Goal: Task Accomplishment & Management: Use online tool/utility

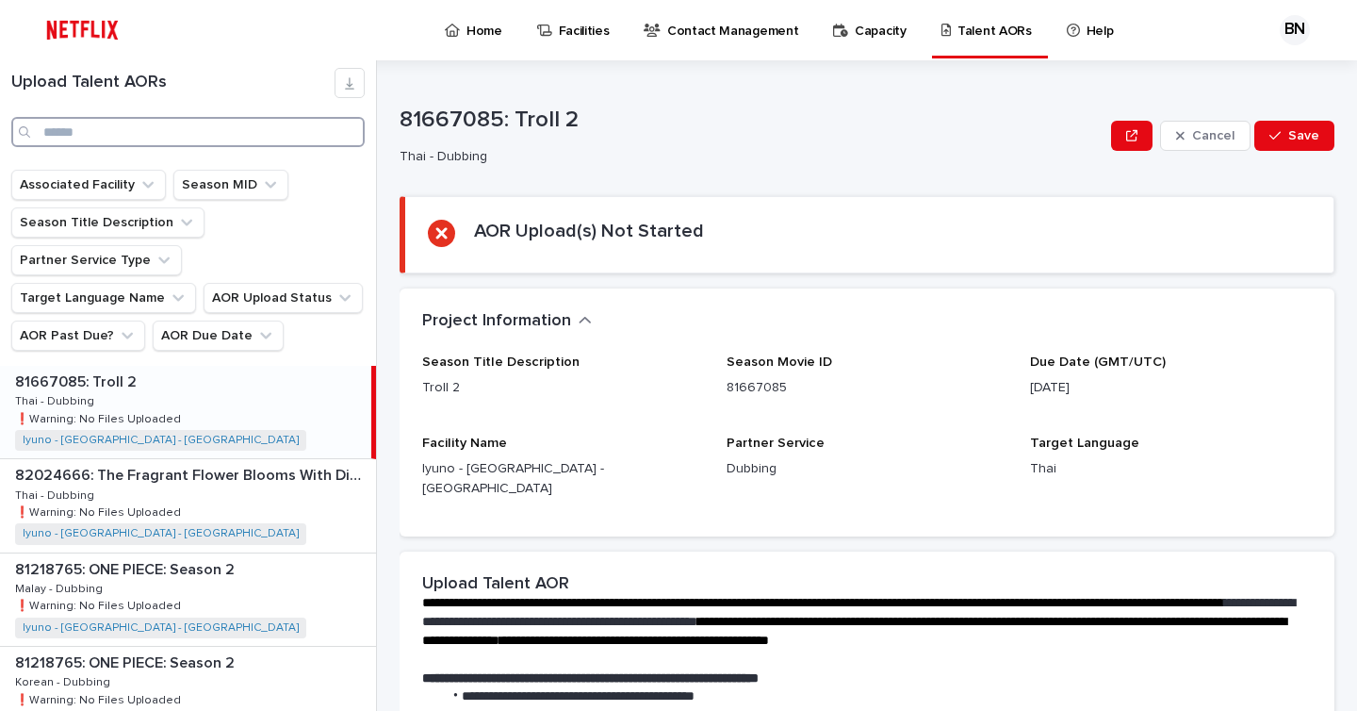
click at [213, 135] on input "Search" at bounding box center [187, 132] width 353 height 30
type input "*"
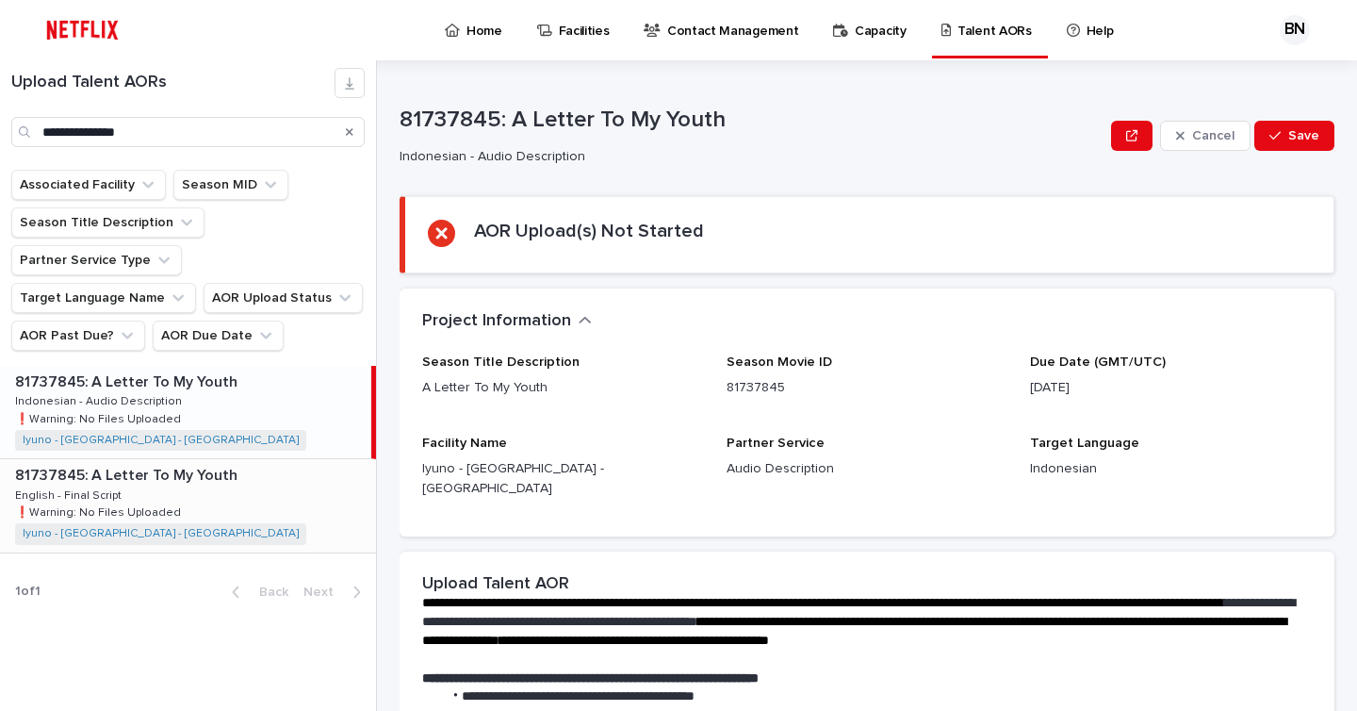
click at [212, 484] on p "81737845: A Letter To My Youth" at bounding box center [128, 474] width 226 height 22
type input "**********"
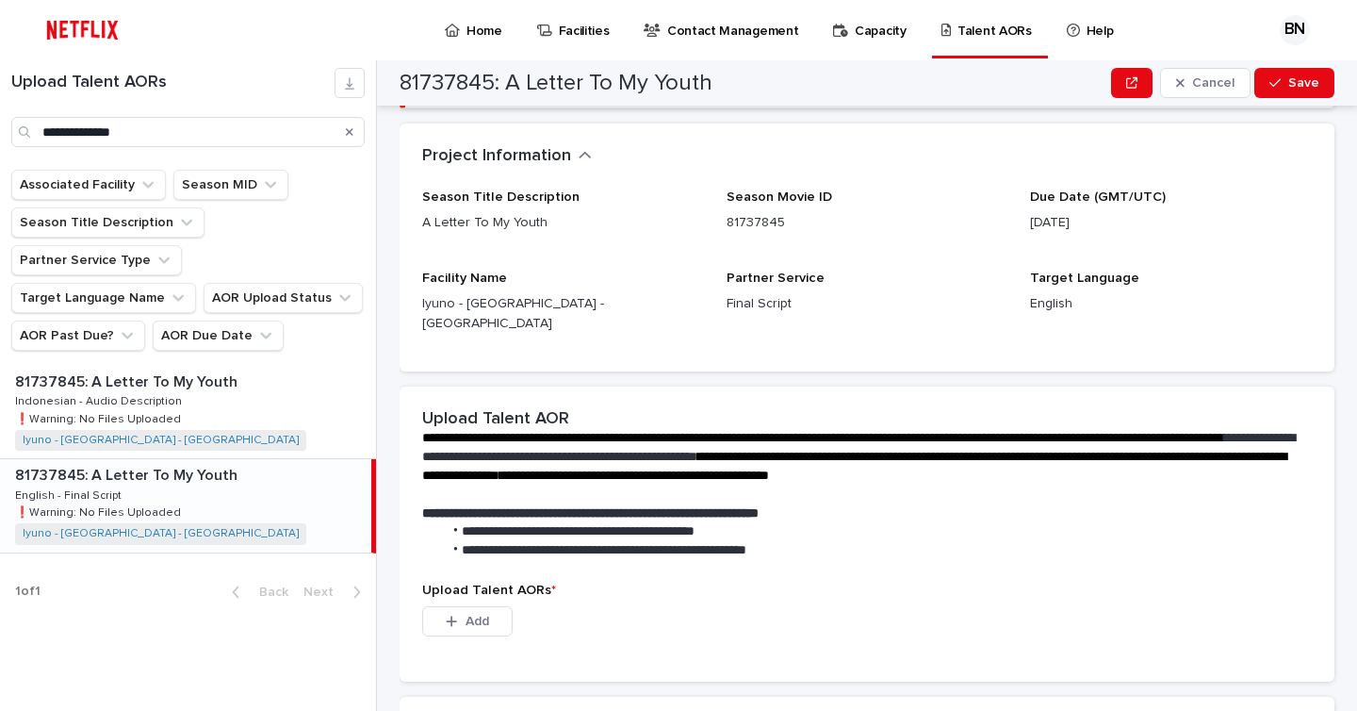
scroll to position [159, 0]
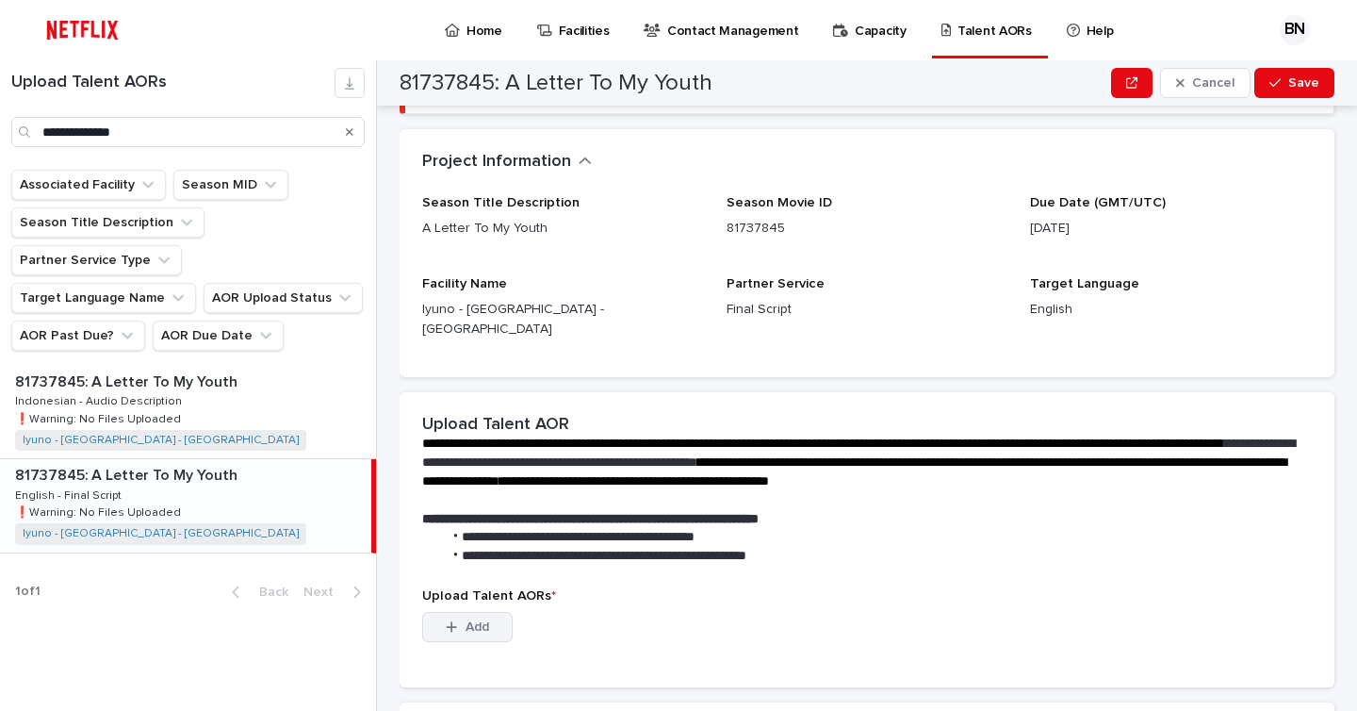
click at [472, 620] on span "Add" at bounding box center [478, 626] width 24 height 13
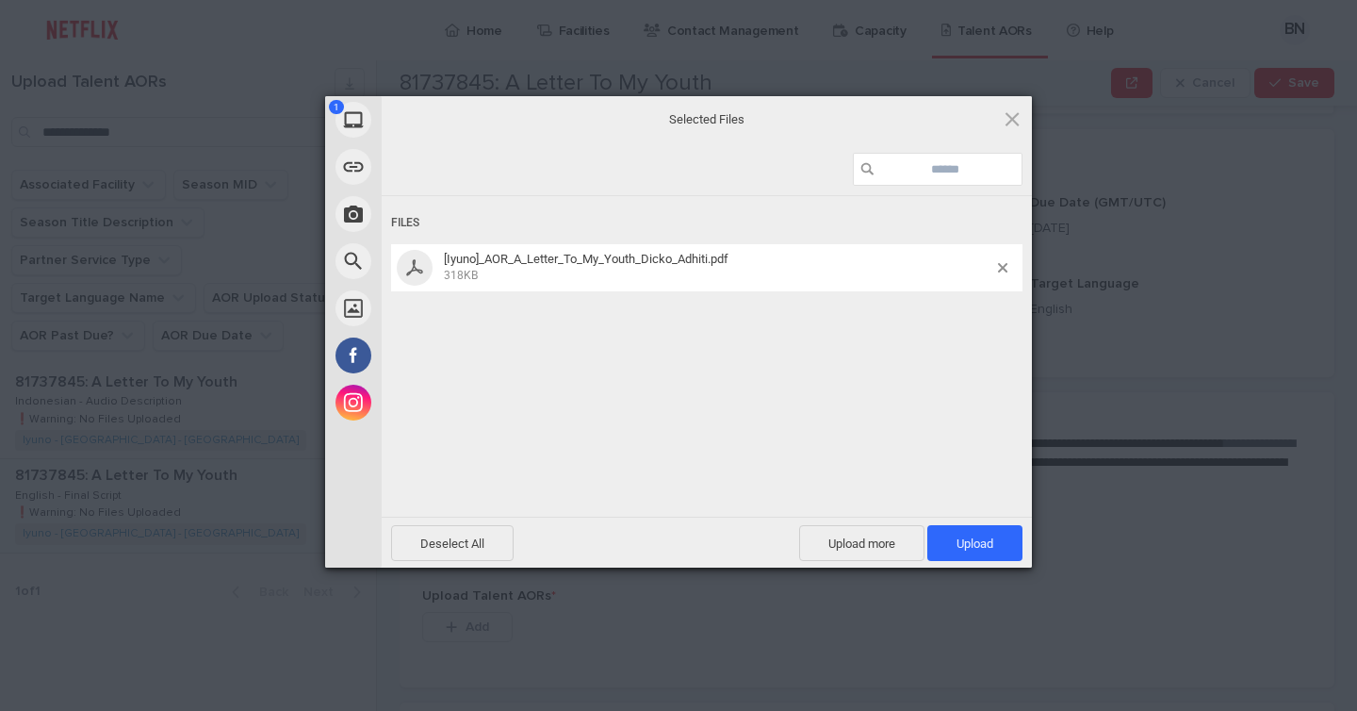
click at [727, 383] on div "Files [Iyuno]_AOR_A_Letter_To_My_Youth_Dicko_Adhiti.pdf 318KB" at bounding box center [707, 354] width 650 height 317
click at [975, 555] on span "Upload 1" at bounding box center [975, 543] width 95 height 36
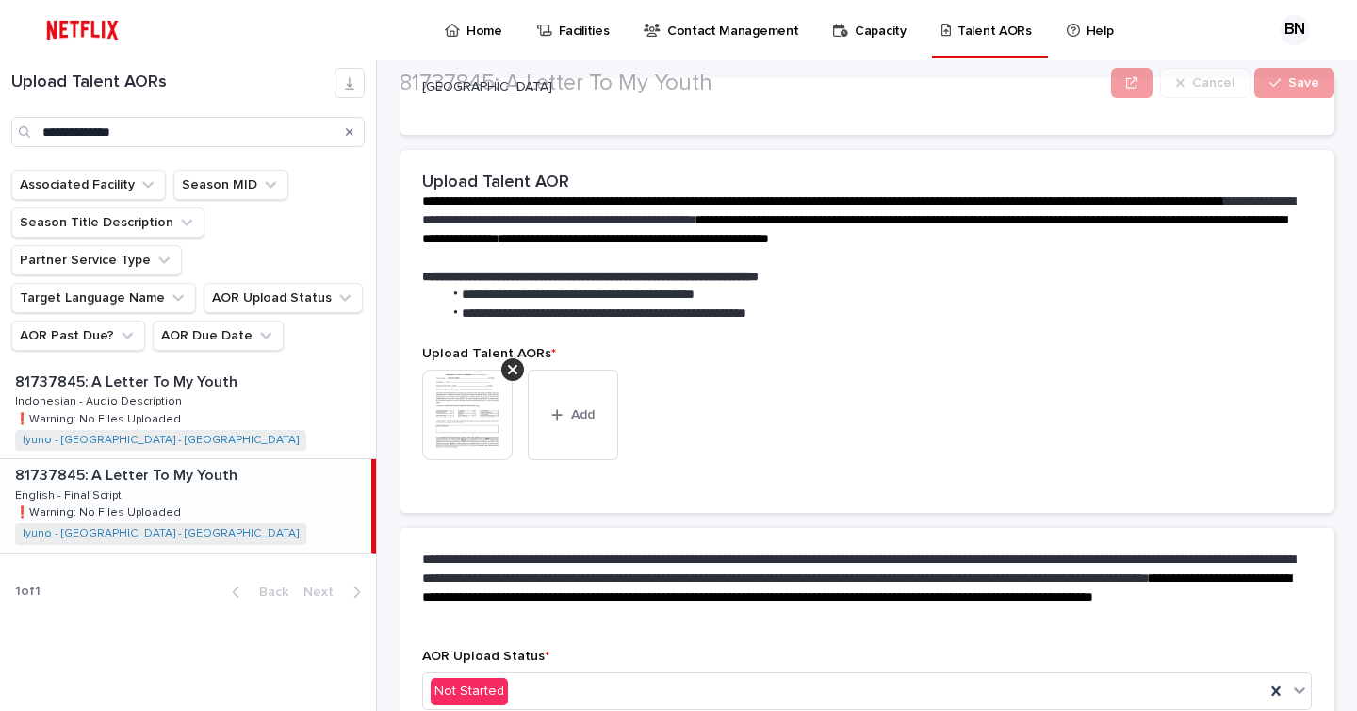
scroll to position [395, 0]
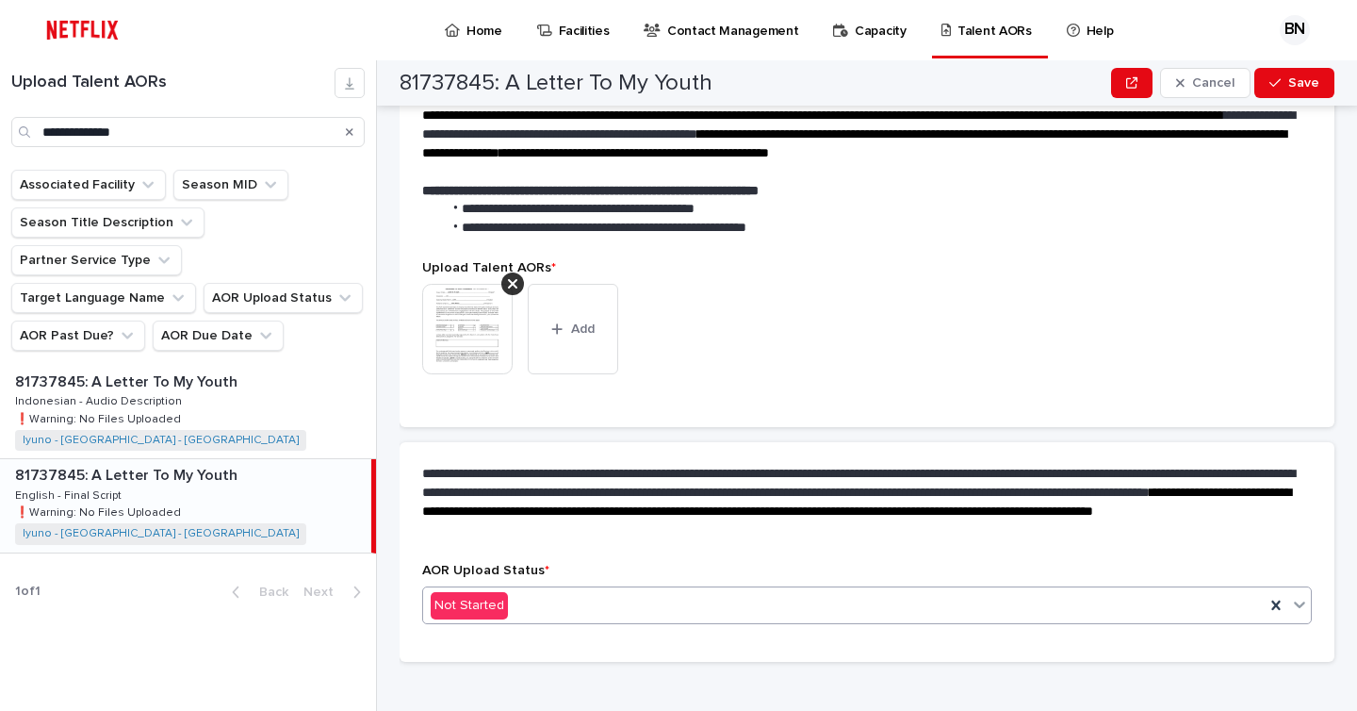
click at [602, 590] on div "Not Started" at bounding box center [844, 605] width 842 height 31
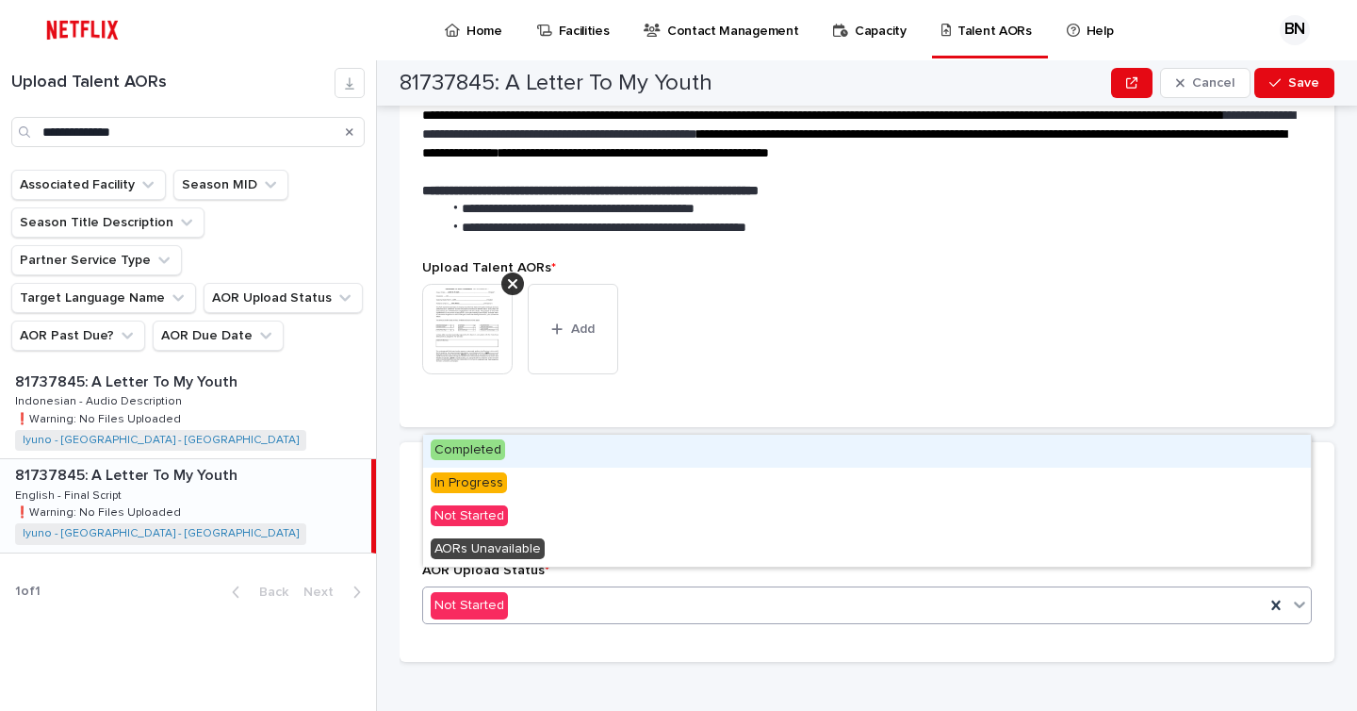
click at [499, 457] on span "Completed" at bounding box center [468, 449] width 74 height 21
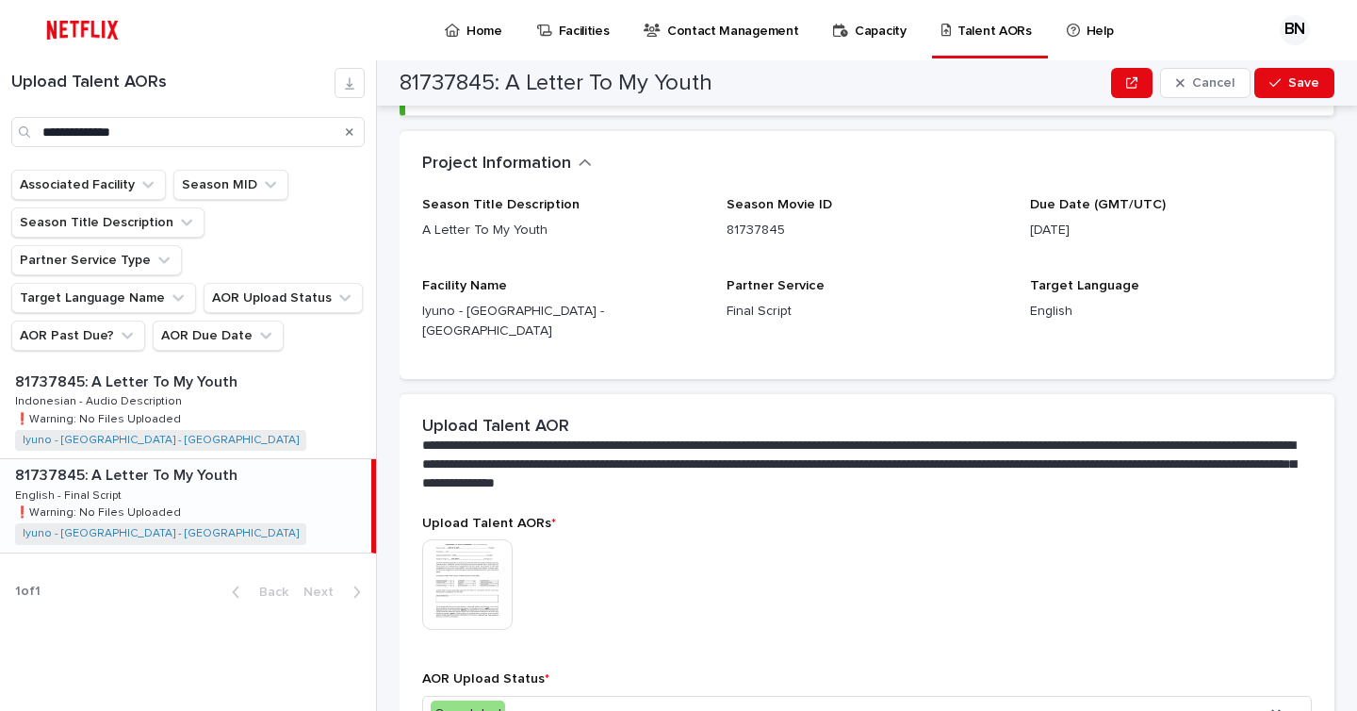
scroll to position [0, 0]
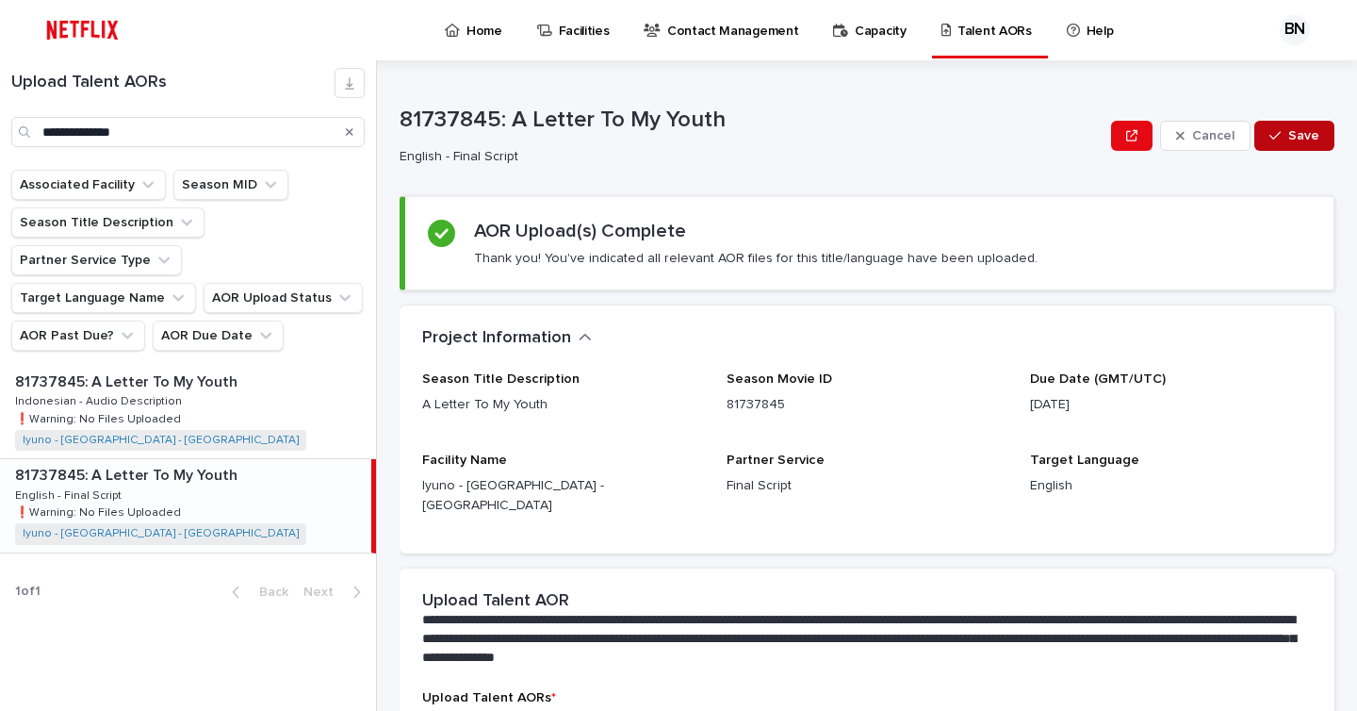
click at [1306, 135] on span "Save" at bounding box center [1304, 135] width 31 height 13
